Goal: Information Seeking & Learning: Understand process/instructions

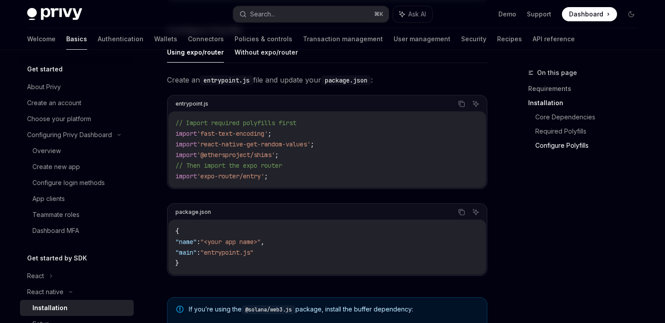
scroll to position [138, 0]
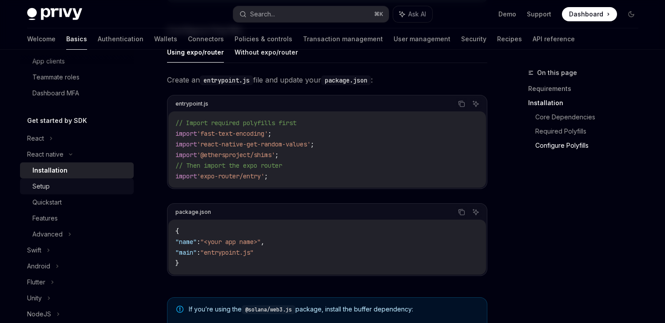
click at [60, 187] on div "Setup" at bounding box center [80, 186] width 96 height 11
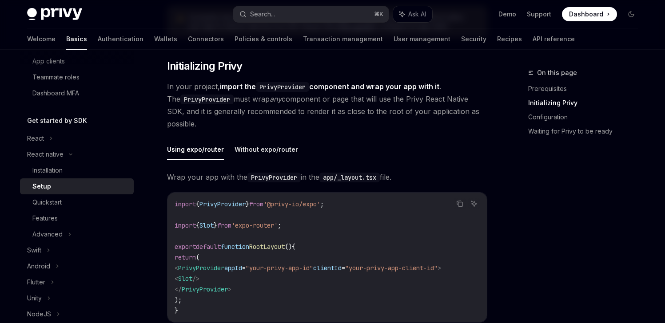
scroll to position [163, 0]
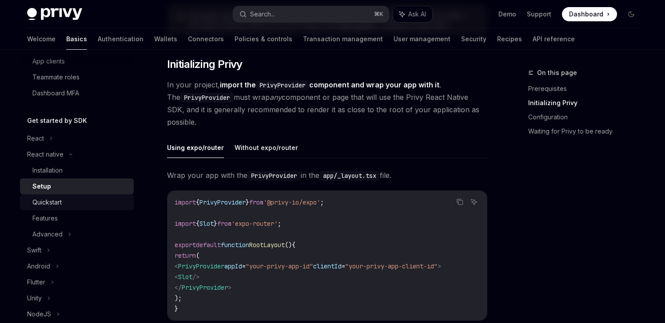
click at [56, 204] on div "Quickstart" at bounding box center [46, 202] width 29 height 11
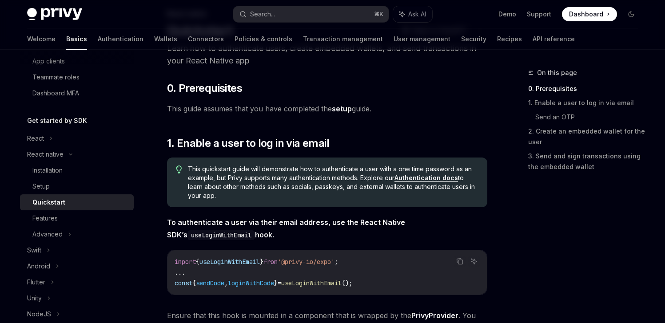
scroll to position [69, 0]
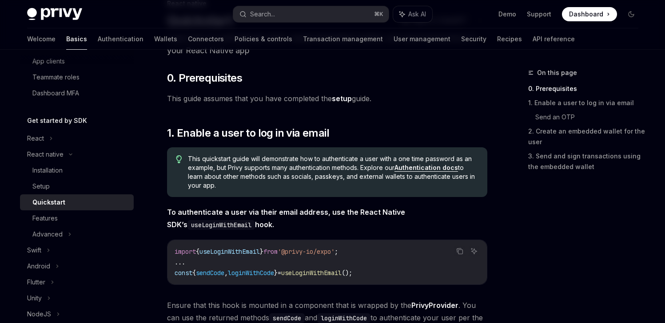
click at [426, 169] on link "Authentication docs" at bounding box center [426, 168] width 64 height 8
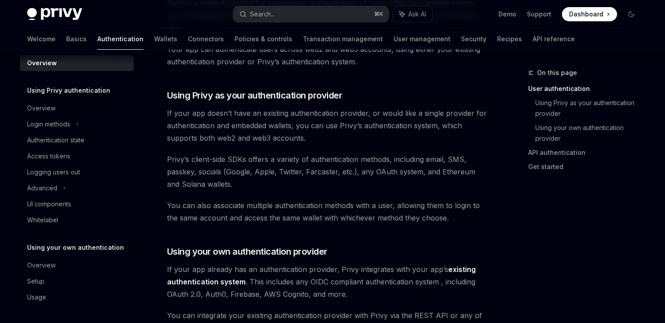
scroll to position [147, 0]
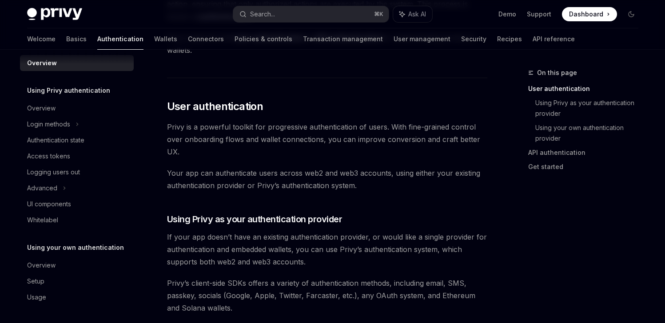
type textarea "*"
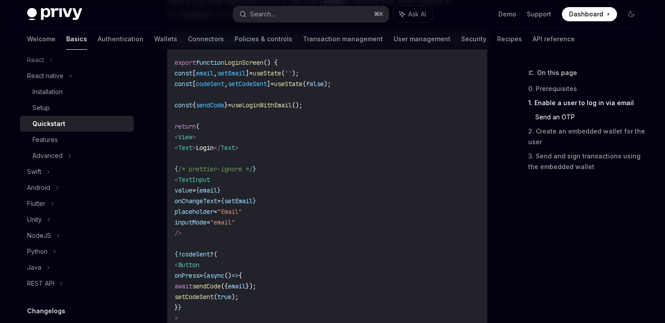
scroll to position [447, 0]
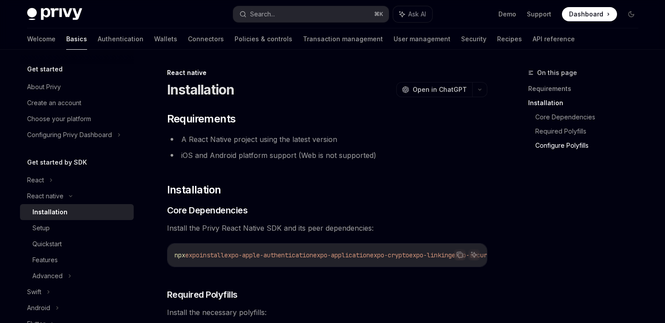
scroll to position [692, 0]
